Goal: Task Accomplishment & Management: Use online tool/utility

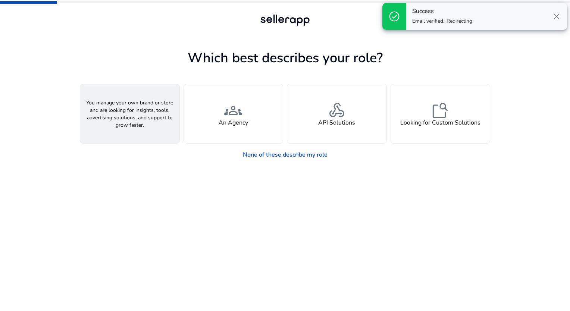
click at [136, 122] on h4 "A Seller" at bounding box center [130, 122] width 22 height 7
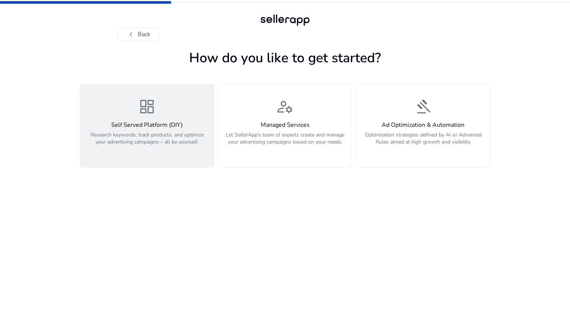
click at [189, 134] on p "Research keywords, track products, and optimize your advertising campaigns – al…" at bounding box center [147, 142] width 125 height 22
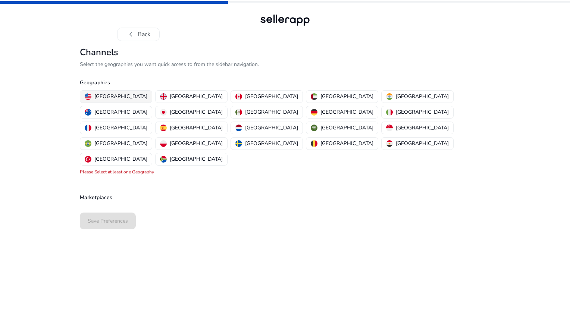
click at [131, 91] on button "[GEOGRAPHIC_DATA]" at bounding box center [116, 97] width 72 height 12
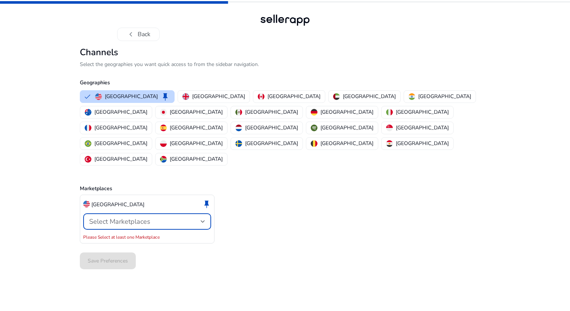
click at [146, 217] on span "Select Marketplaces" at bounding box center [119, 221] width 61 height 9
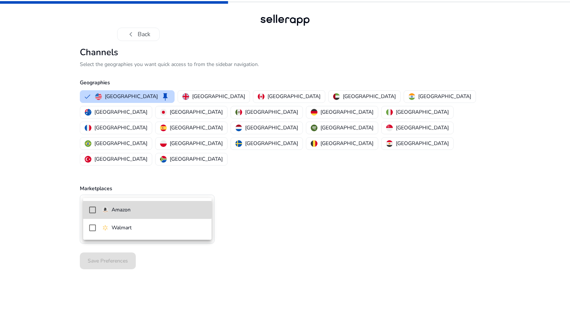
click at [136, 210] on span "Amazon" at bounding box center [154, 210] width 104 height 8
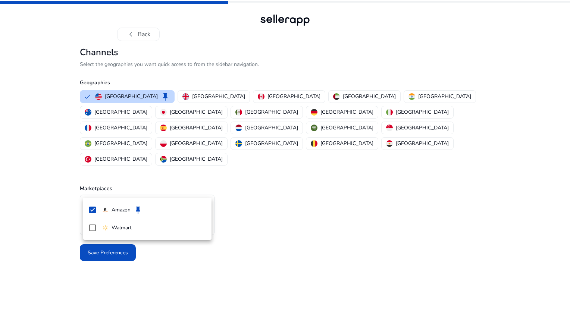
click at [109, 250] on div at bounding box center [285, 155] width 570 height 311
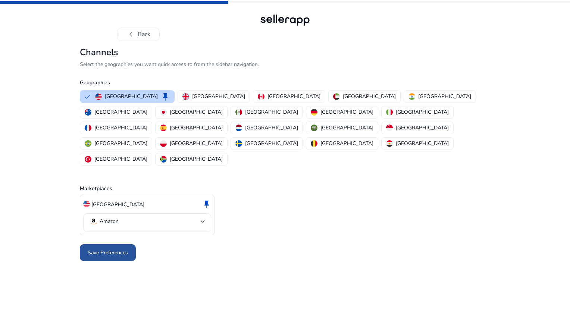
click at [111, 249] on span "Save Preferences" at bounding box center [108, 253] width 40 height 8
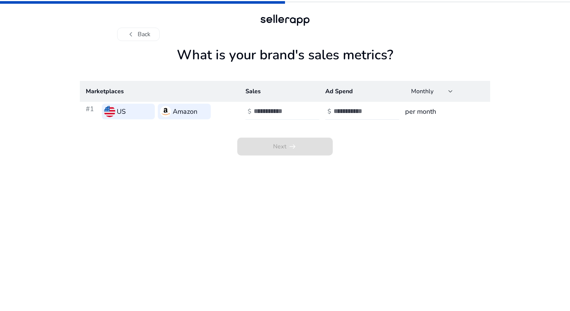
click at [266, 107] on input "number" at bounding box center [279, 111] width 50 height 8
click at [302, 110] on input "*" at bounding box center [279, 111] width 50 height 8
click at [300, 109] on input "*" at bounding box center [279, 111] width 50 height 8
click at [302, 109] on input "*" at bounding box center [279, 111] width 50 height 8
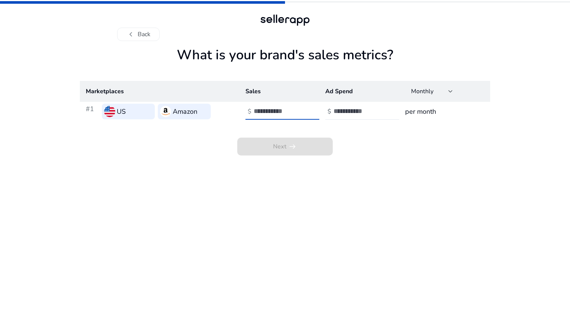
click at [302, 109] on input "*" at bounding box center [279, 111] width 50 height 8
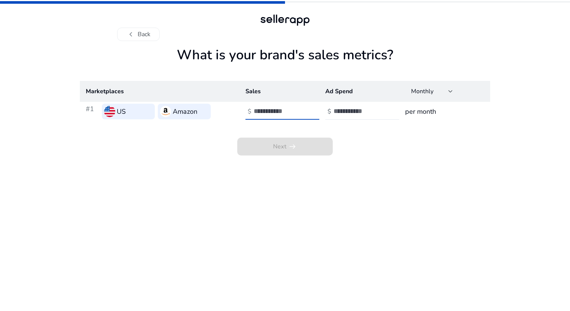
click at [302, 109] on input "**" at bounding box center [279, 111] width 50 height 8
drag, startPoint x: 278, startPoint y: 108, endPoint x: 253, endPoint y: 108, distance: 25.0
click at [254, 108] on input "**" at bounding box center [279, 111] width 50 height 8
type input "***"
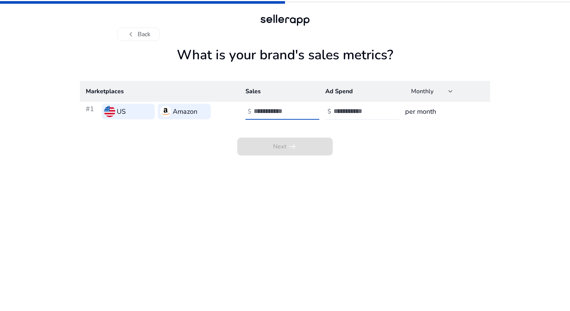
click at [346, 190] on app-sales-metrics "What is your brand's sales metrics? Marketplaces Sales Ad Spend Monthly #1 US A…" at bounding box center [285, 179] width 411 height 264
click at [352, 110] on input "number" at bounding box center [359, 111] width 50 height 8
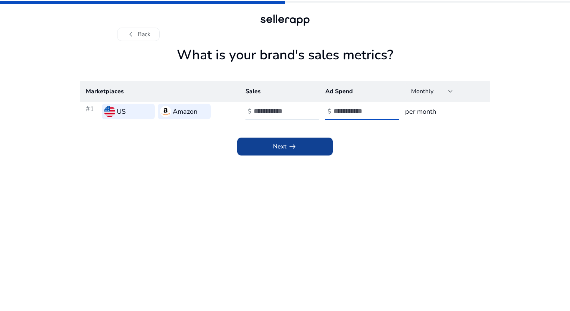
type input "**"
click at [318, 146] on span at bounding box center [285, 147] width 96 height 18
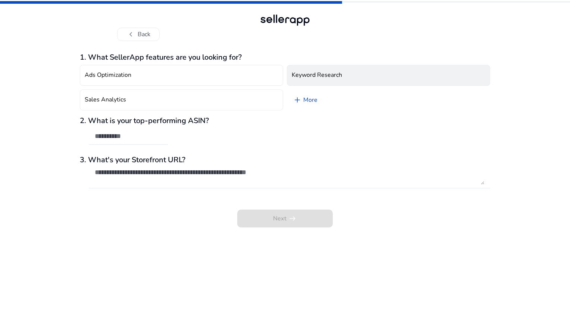
click at [335, 74] on h4 "Keyword Research" at bounding box center [317, 75] width 50 height 7
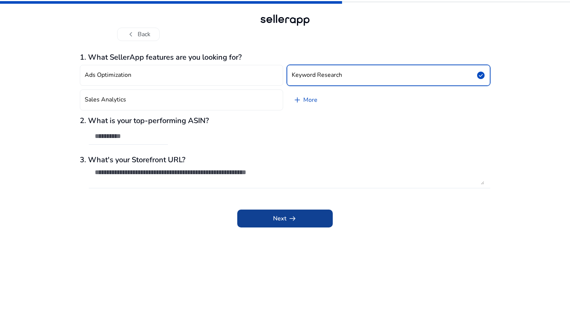
click at [285, 222] on span "Next arrow_right_alt" at bounding box center [285, 218] width 24 height 9
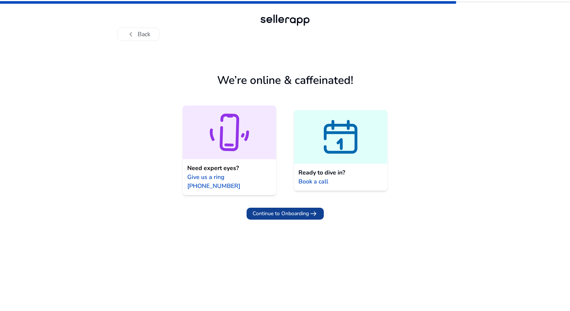
click at [278, 210] on span "Continue to Onboarding" at bounding box center [281, 214] width 56 height 8
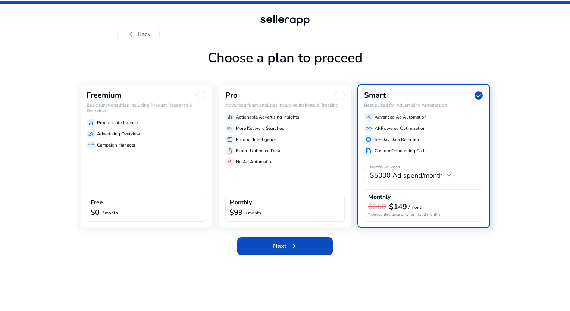
click at [148, 149] on div "storefront Campaign Manager" at bounding box center [146, 145] width 119 height 9
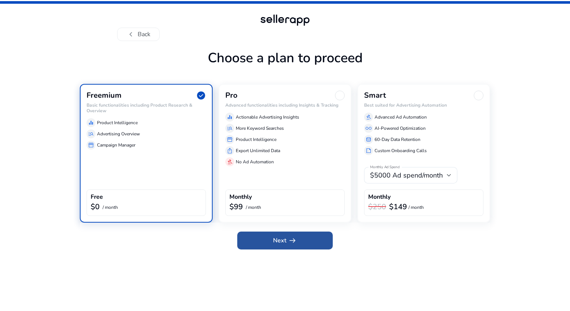
click at [253, 243] on span at bounding box center [285, 241] width 96 height 18
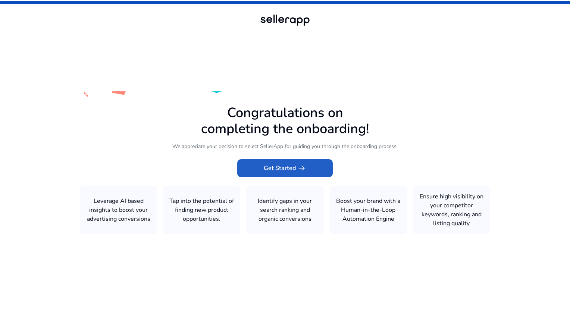
click at [278, 157] on div "Congratulations on completing the onboarding! We appreciate your decision to se…" at bounding box center [285, 169] width 411 height 129
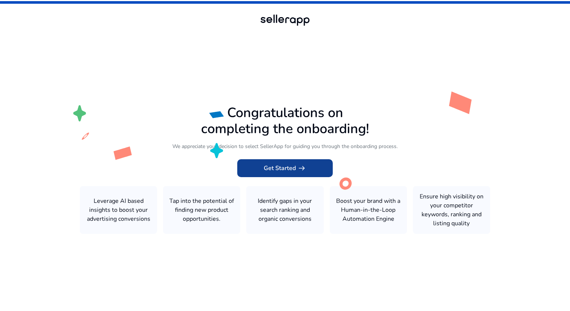
click at [281, 168] on span "Get Started arrow_right_alt" at bounding box center [285, 168] width 43 height 9
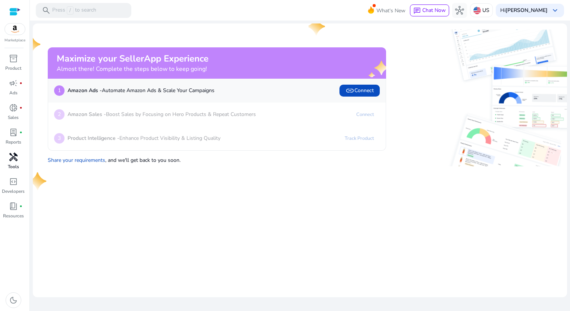
click at [13, 161] on span "handyman" at bounding box center [13, 157] width 9 height 9
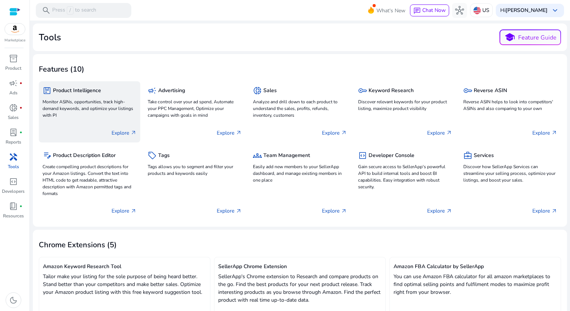
click at [106, 102] on p "Monitor ASINs, opportunities, track high-demand keywords, and optimize your lis…" at bounding box center [90, 109] width 94 height 20
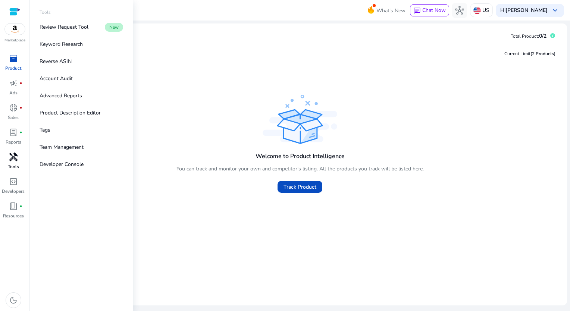
click at [16, 162] on span "handyman" at bounding box center [13, 157] width 9 height 9
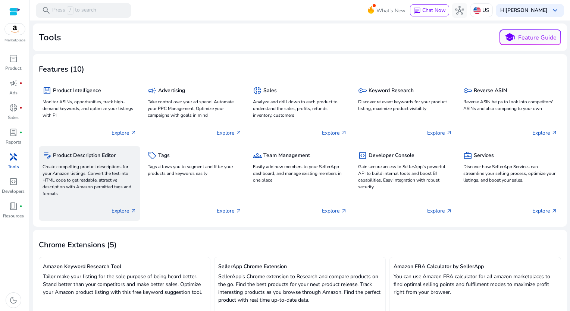
click at [113, 172] on p "Create compelling product descriptions for your Amazon listings. Convert the te…" at bounding box center [90, 180] width 94 height 34
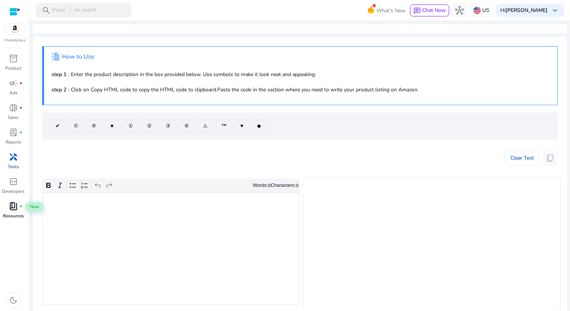
click at [15, 200] on div "book_4 fiber_manual_record" at bounding box center [13, 206] width 21 height 12
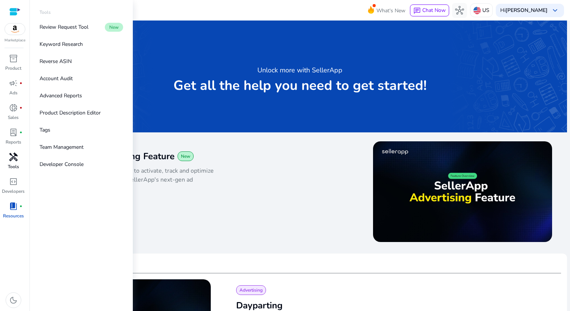
click at [13, 166] on p "Tools" at bounding box center [13, 166] width 11 height 7
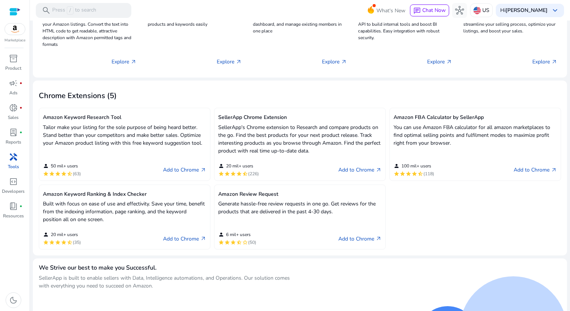
scroll to position [174, 0]
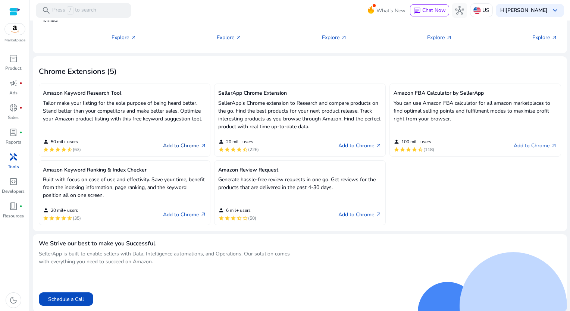
click at [171, 144] on link "Add to Chrome arrow_outward" at bounding box center [184, 145] width 43 height 9
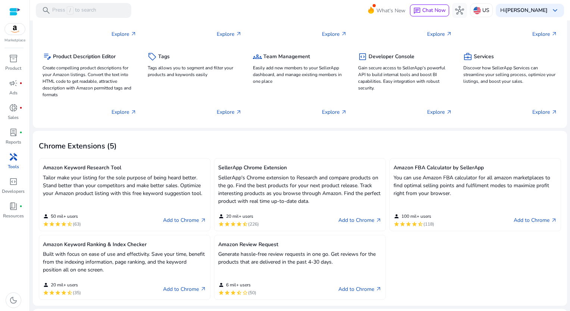
click at [521, 189] on p "You can use Amazon FBA calculator for all amazon marketplaces to find optimal s…" at bounding box center [475, 186] width 163 height 24
click at [522, 219] on link "Add to Chrome arrow_outward" at bounding box center [535, 220] width 43 height 9
click at [263, 183] on p "SellerApp's Chrome extension to Research and compare products on the go. Find t…" at bounding box center [299, 189] width 163 height 31
click at [334, 216] on div "person 20 mil+ users star star star star star_half (226) Add to Chrome arrow_ou…" at bounding box center [299, 217] width 163 height 20
click at [349, 218] on link "Add to Chrome arrow_outward" at bounding box center [359, 220] width 43 height 9
